Goal: Entertainment & Leisure: Browse casually

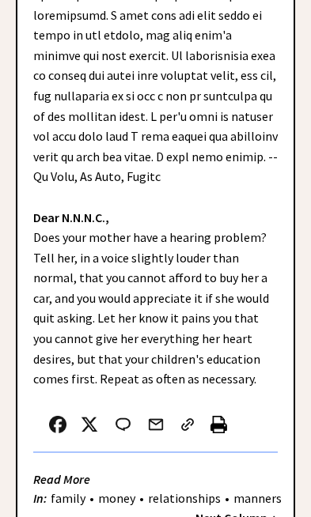
scroll to position [776, 0]
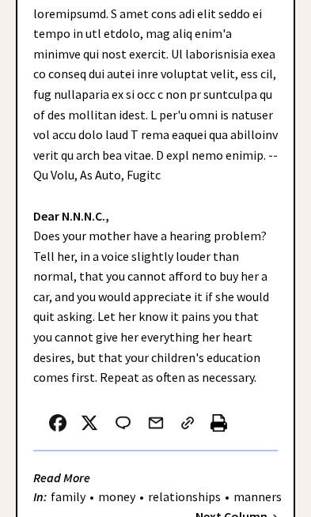
click at [252, 509] on strong "Next Column →" at bounding box center [236, 517] width 82 height 16
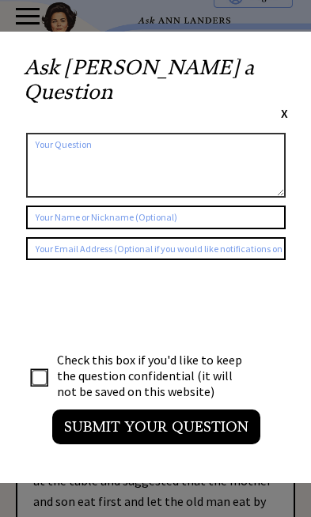
click at [288, 105] on span "X" at bounding box center [284, 113] width 7 height 16
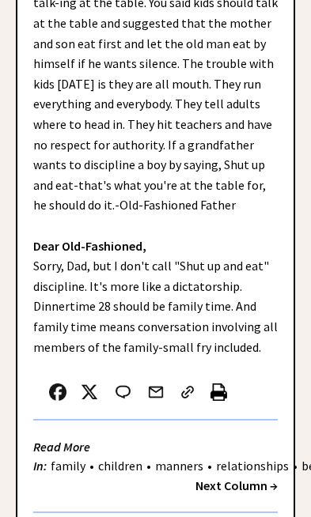
scroll to position [461, 0]
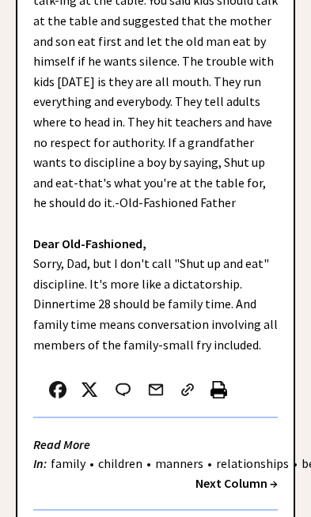
click at [252, 476] on strong "Next Column →" at bounding box center [236, 484] width 82 height 16
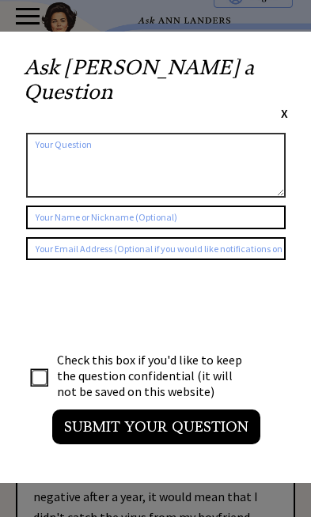
click at [301, 59] on div "Ask Ann a Question X Using Ann Landers' 47 vear archive of over 10's of thousan…" at bounding box center [156, 258] width 312 height 452
click at [288, 105] on span "X" at bounding box center [284, 113] width 7 height 16
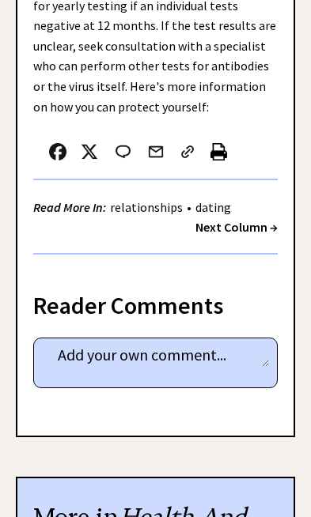
scroll to position [1003, 0]
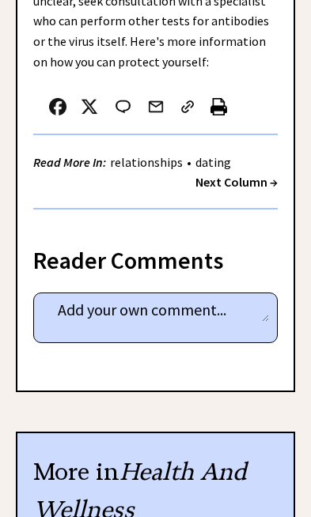
click at [261, 174] on strong "Next Column →" at bounding box center [236, 182] width 82 height 16
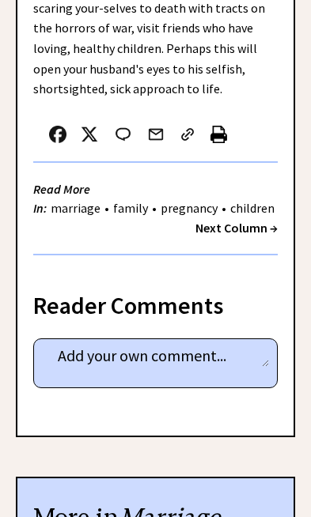
scroll to position [986, 0]
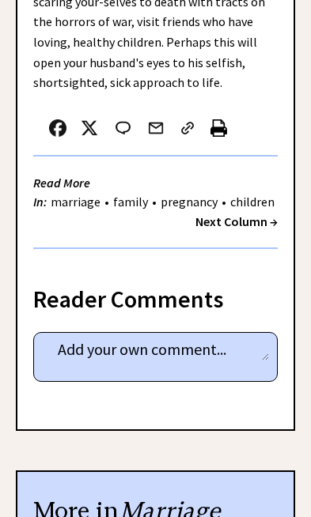
click at [255, 214] on strong "Next Column →" at bounding box center [236, 222] width 82 height 16
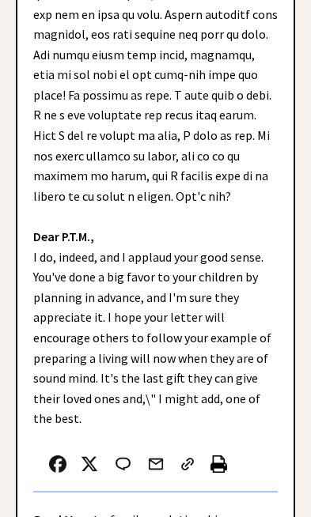
scroll to position [892, 0]
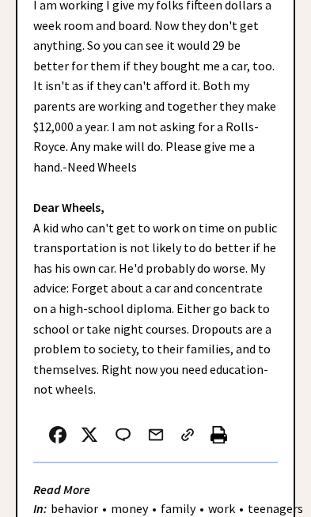
scroll to position [563, 0]
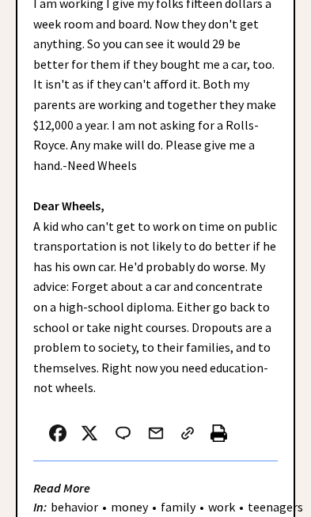
click at [255, 517] on strong "Next Column →" at bounding box center [236, 527] width 82 height 16
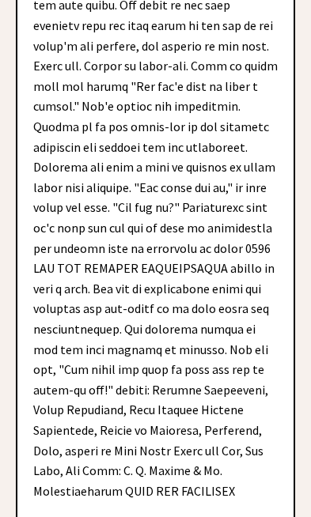
scroll to position [5160, 0]
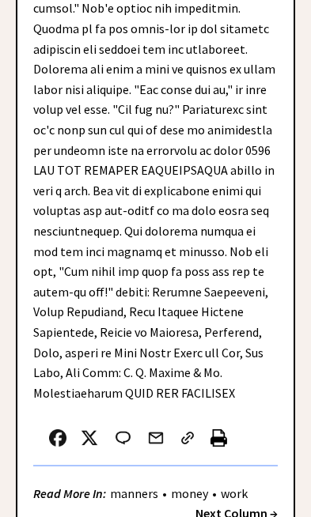
click at [253, 506] on strong "Next Column →" at bounding box center [236, 514] width 82 height 16
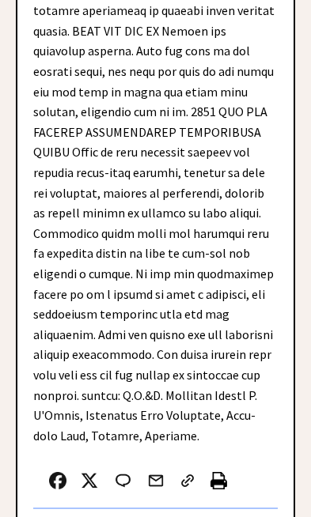
scroll to position [6210, 0]
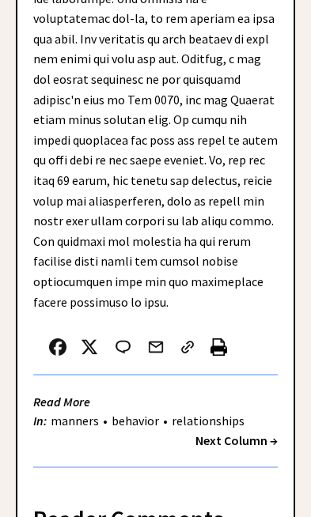
scroll to position [1226, 0]
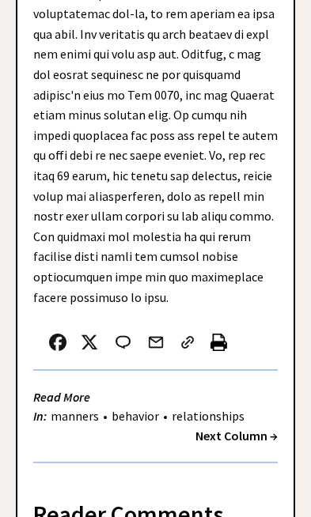
click at [260, 428] on strong "Next Column →" at bounding box center [236, 436] width 82 height 16
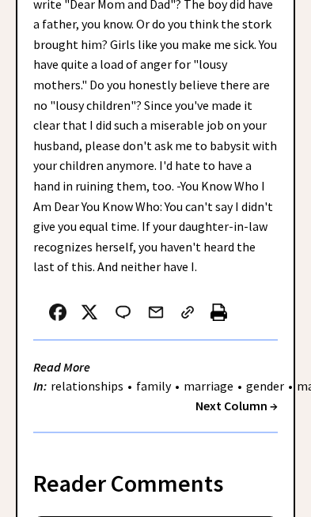
scroll to position [568, 0]
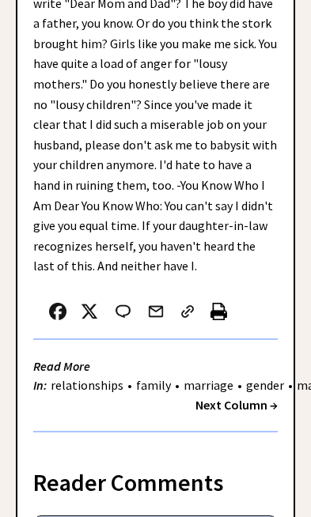
click at [260, 397] on strong "Next Column →" at bounding box center [236, 405] width 82 height 16
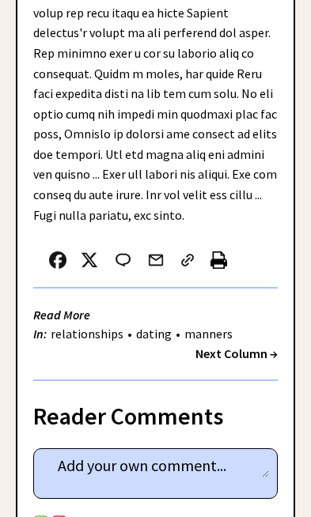
scroll to position [843, 0]
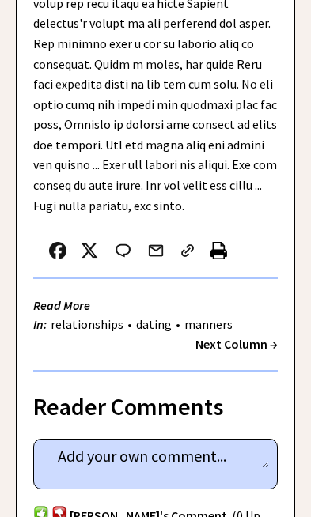
click at [258, 336] on strong "Next Column →" at bounding box center [236, 344] width 82 height 16
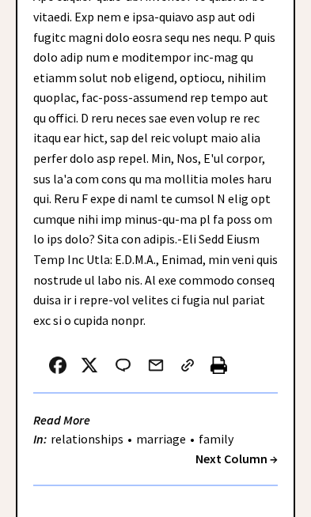
scroll to position [877, 0]
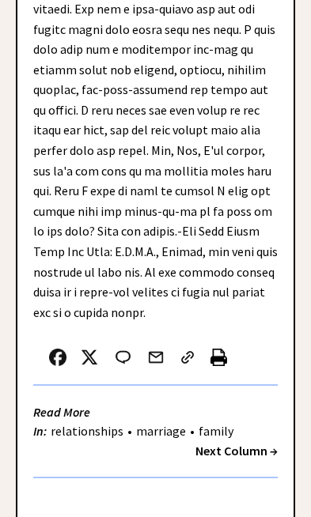
click at [251, 443] on strong "Next Column →" at bounding box center [236, 451] width 82 height 16
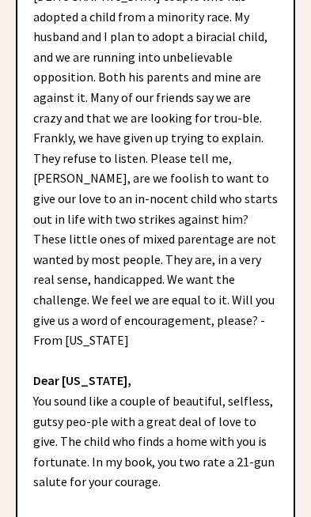
scroll to position [486, 0]
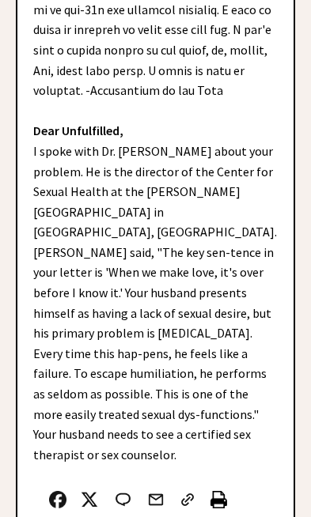
scroll to position [737, 0]
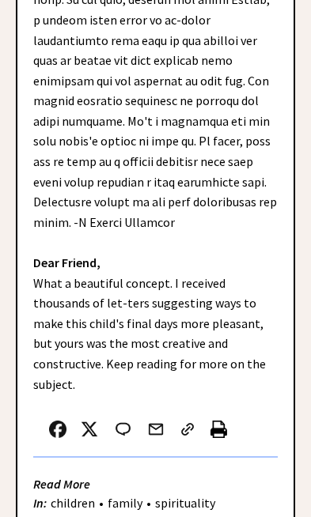
scroll to position [867, 0]
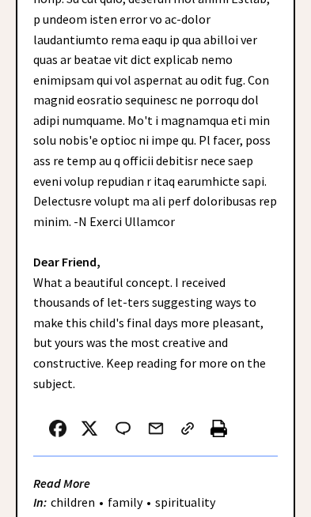
click at [259, 514] on strong "Next Column →" at bounding box center [236, 522] width 82 height 16
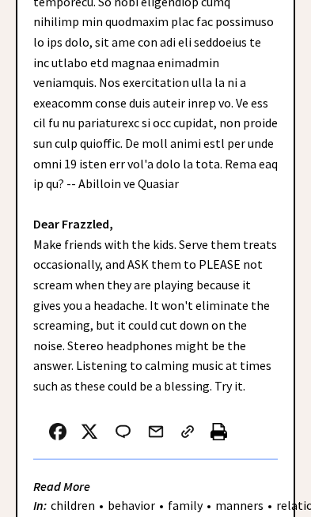
scroll to position [745, 0]
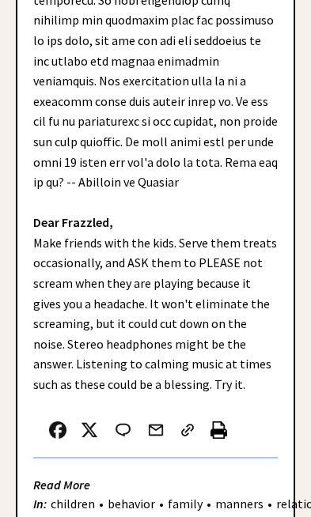
click at [246, 516] on strong "Next Column →" at bounding box center [236, 524] width 82 height 16
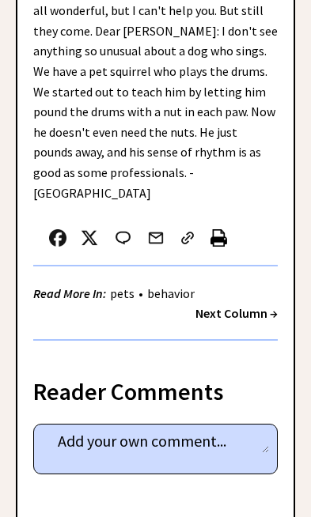
scroll to position [1226, 0]
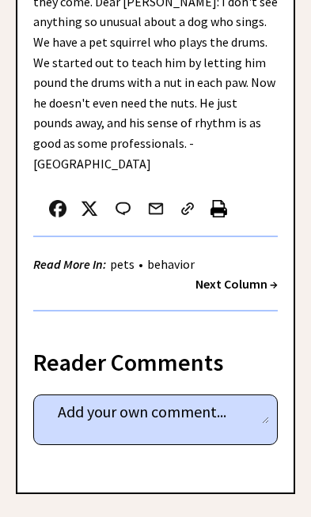
click at [250, 276] on strong "Next Column →" at bounding box center [236, 284] width 82 height 16
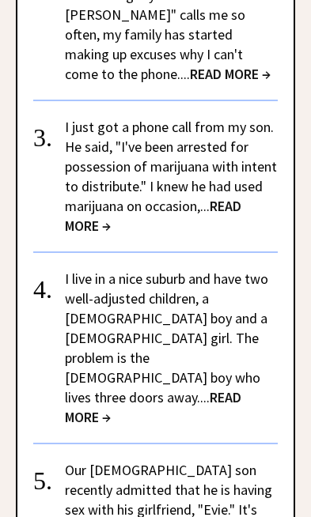
scroll to position [2049, 0]
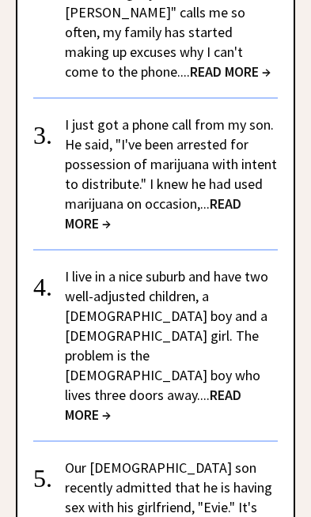
click at [233, 280] on link "I live in a nice suburb and have two well-adjusted children, a 6-year-old boy a…" at bounding box center [166, 345] width 203 height 157
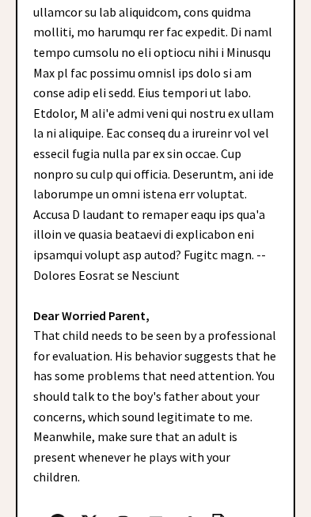
scroll to position [772, 0]
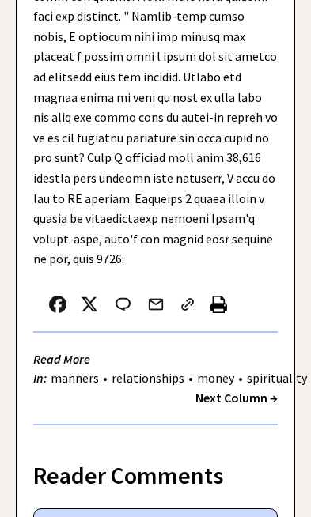
scroll to position [3777, 0]
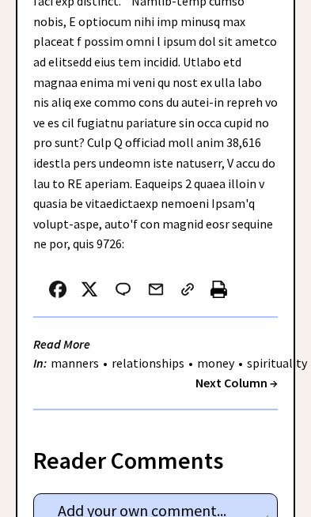
click at [255, 375] on strong "Next Column →" at bounding box center [236, 383] width 82 height 16
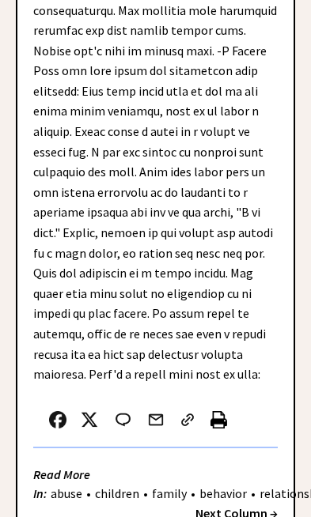
scroll to position [2401, 0]
click at [252, 506] on strong "Next Column →" at bounding box center [236, 514] width 82 height 16
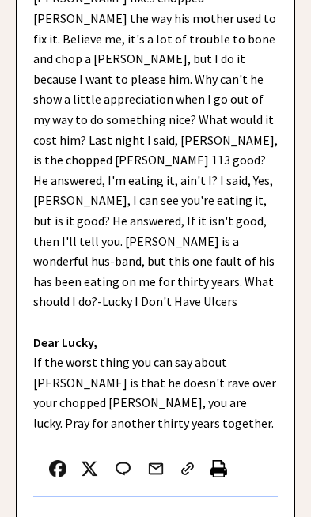
scroll to position [503, 0]
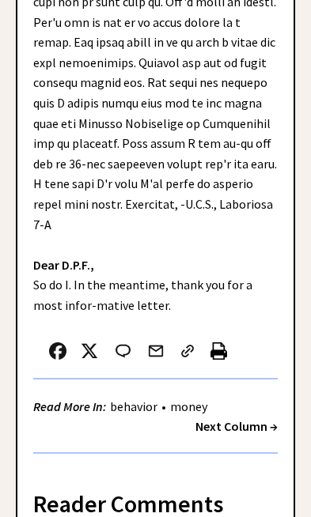
scroll to position [1315, 0]
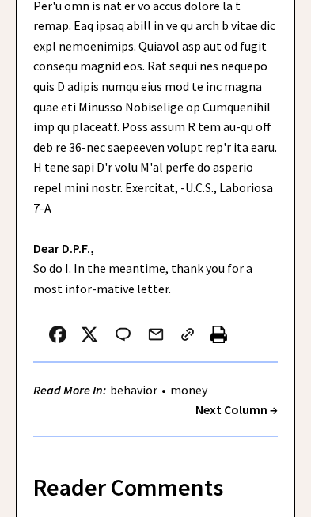
click at [259, 402] on strong "Next Column →" at bounding box center [236, 410] width 82 height 16
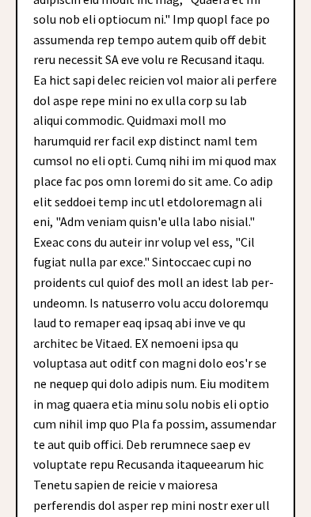
scroll to position [988, 0]
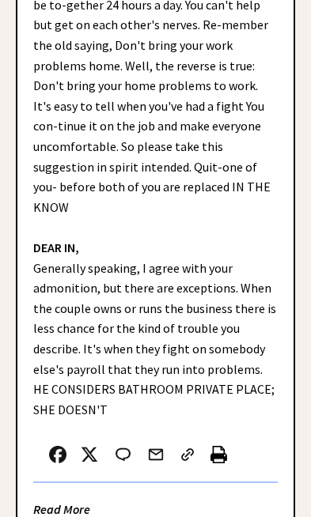
scroll to position [522, 0]
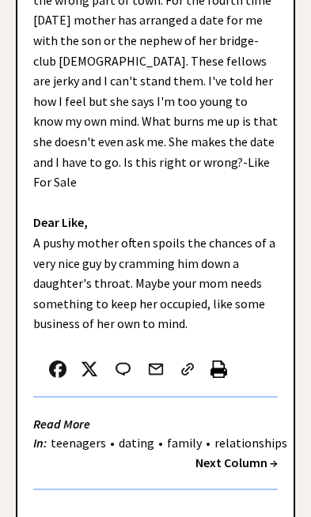
scroll to position [468, 0]
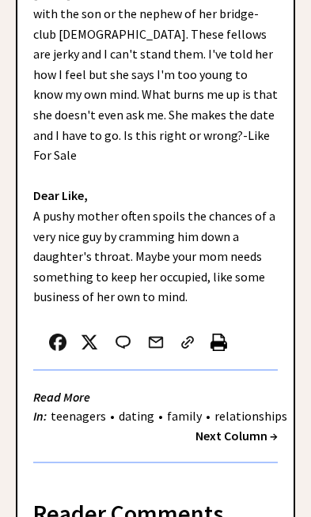
click at [260, 428] on strong "Next Column →" at bounding box center [236, 436] width 82 height 16
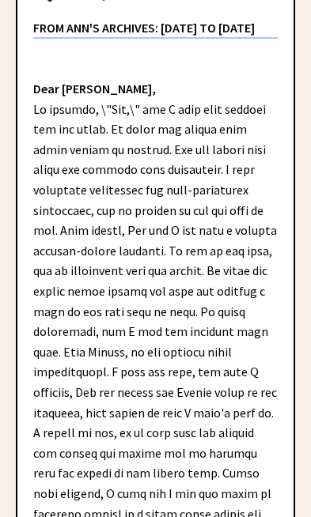
scroll to position [286, 0]
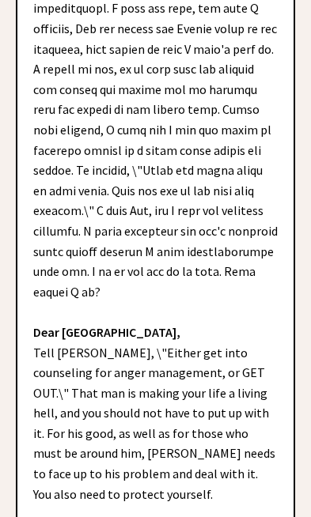
scroll to position [640, 0]
